Goal: Task Accomplishment & Management: Manage account settings

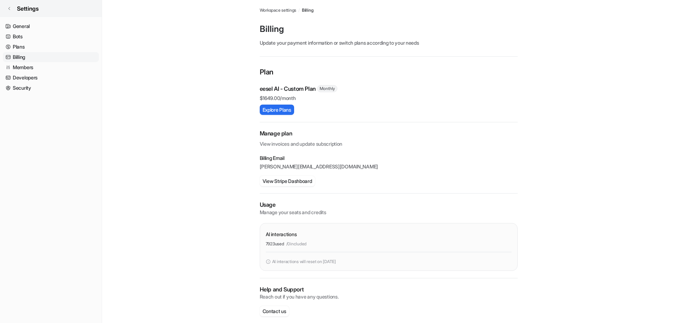
click at [10, 5] on link "Settings" at bounding box center [51, 8] width 102 height 17
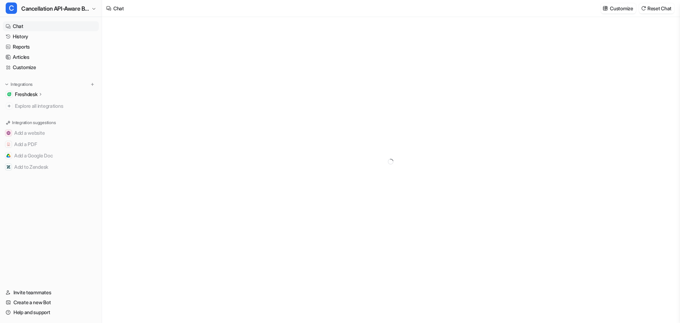
type textarea "**********"
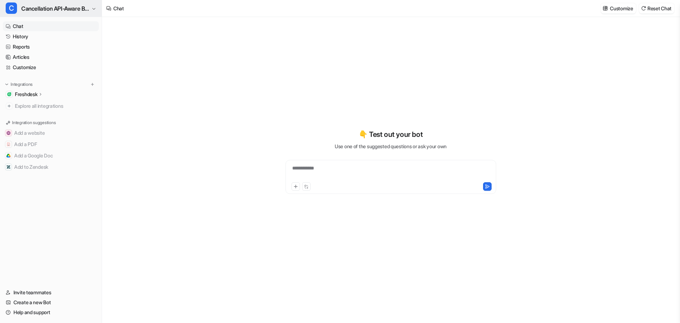
click at [63, 8] on span "Cancellation API-Aware Bot" at bounding box center [55, 9] width 68 height 10
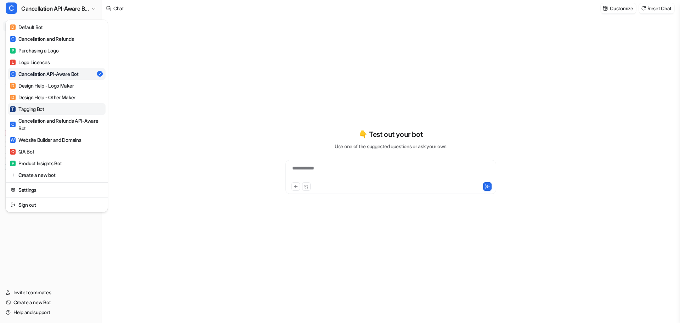
click at [33, 106] on div "T Tagging Bot" at bounding box center [27, 108] width 34 height 7
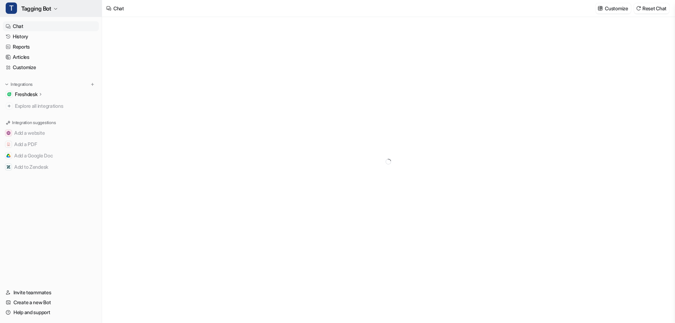
type textarea "**********"
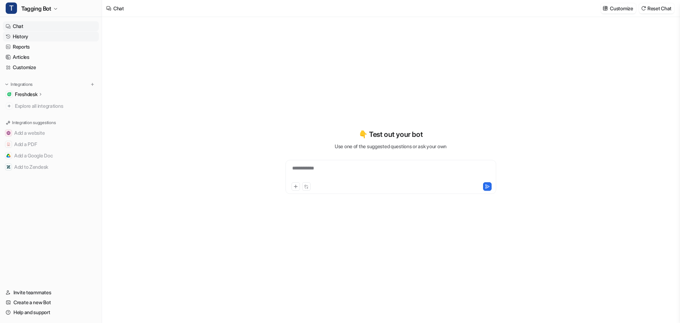
click at [27, 36] on link "History" at bounding box center [51, 37] width 96 height 10
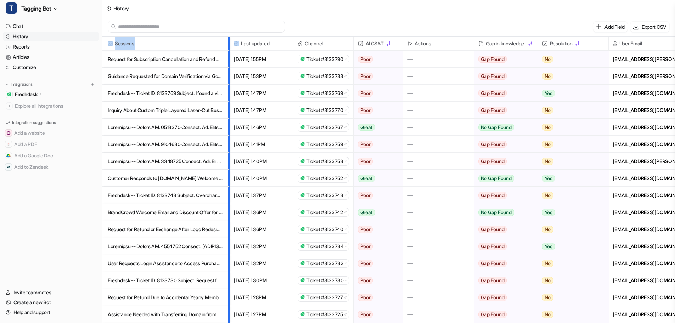
click at [229, 41] on div "Sessions" at bounding box center [166, 43] width 128 height 14
click at [332, 22] on div "Add Field Export CSV" at bounding box center [388, 26] width 573 height 19
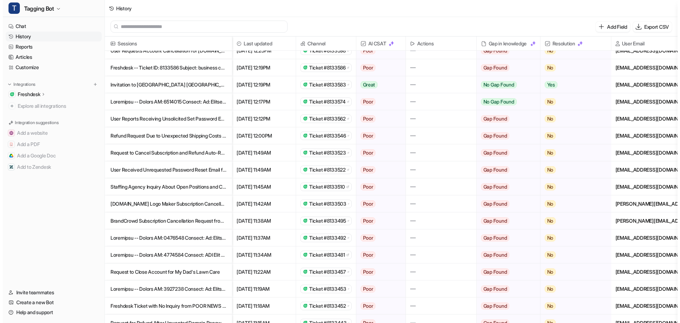
scroll to position [532, 0]
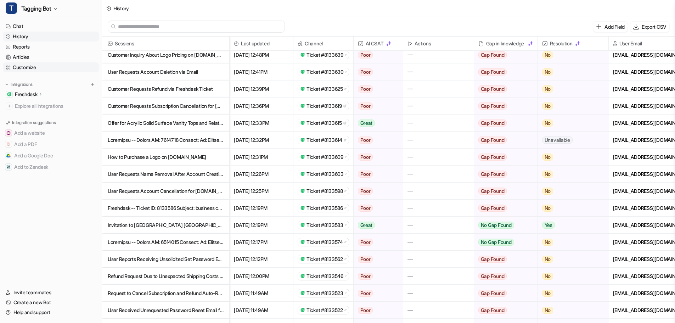
click at [27, 66] on link "Customize" at bounding box center [51, 67] width 96 height 10
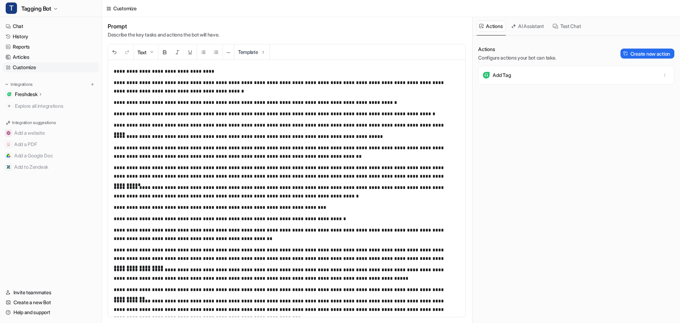
click at [536, 75] on div "Add Tag" at bounding box center [577, 75] width 190 height 13
click at [503, 76] on p "Add Tag" at bounding box center [502, 75] width 18 height 7
click at [558, 26] on icon at bounding box center [556, 26] width 6 height 6
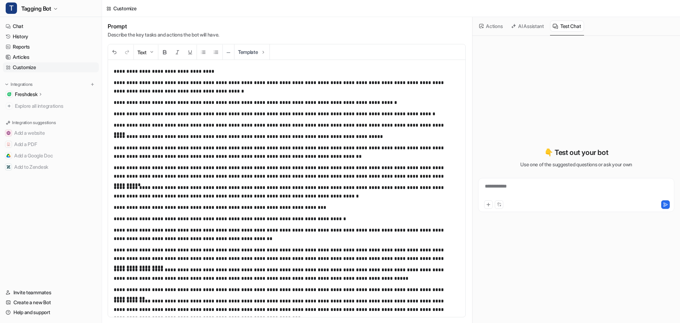
click at [526, 23] on button "AI Assistant" at bounding box center [528, 26] width 39 height 11
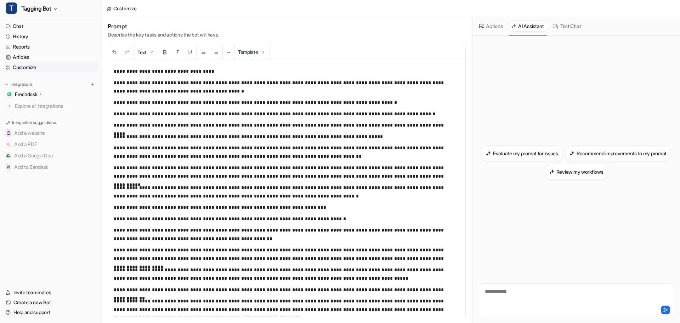
click at [490, 24] on button "Actions" at bounding box center [491, 26] width 29 height 11
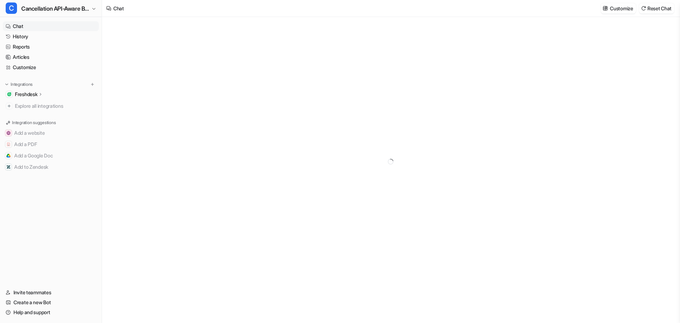
type textarea "**********"
click at [26, 35] on link "History" at bounding box center [51, 37] width 96 height 10
